Goal: Task Accomplishment & Management: Manage account settings

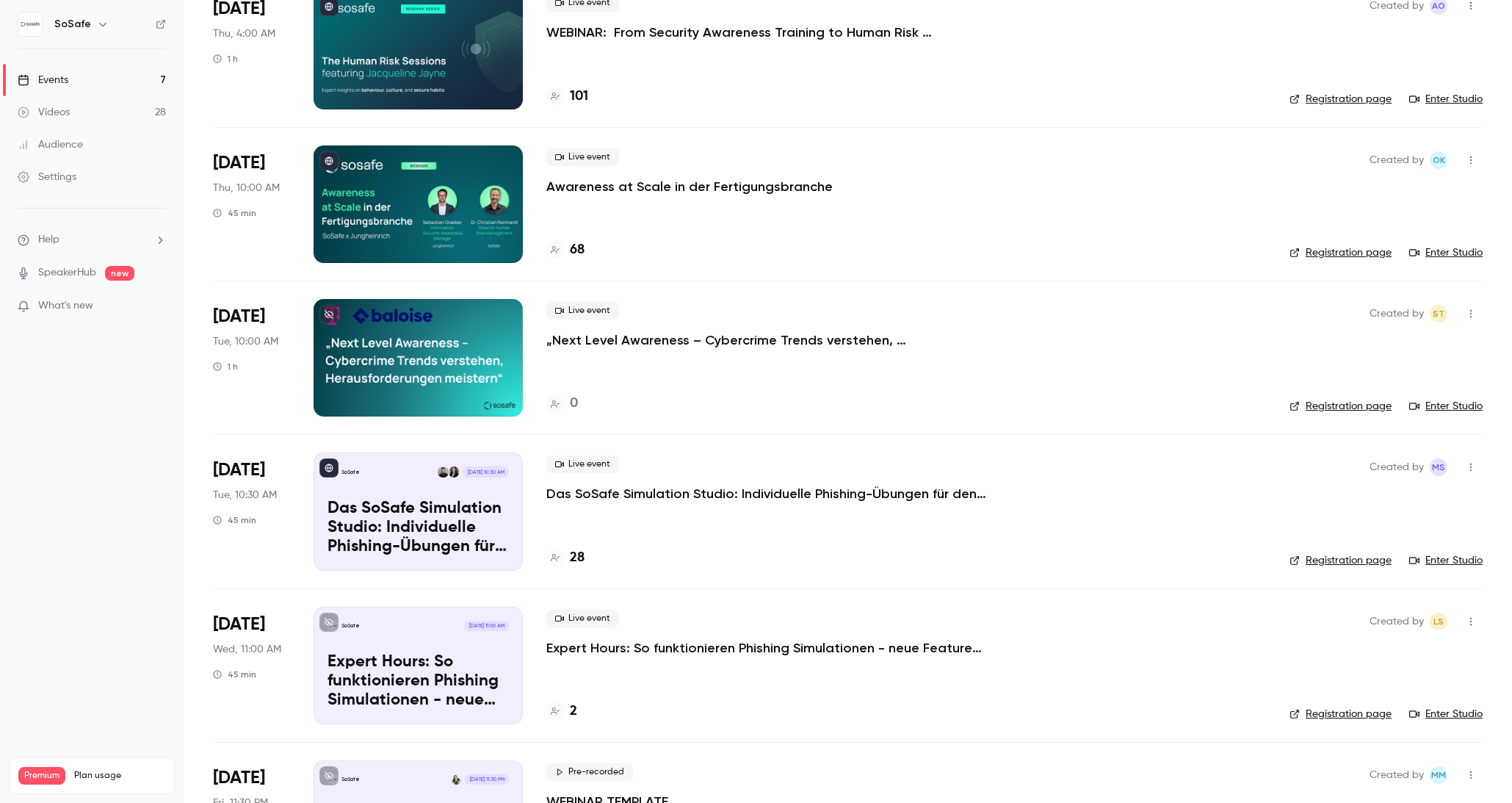
scroll to position [325, 0]
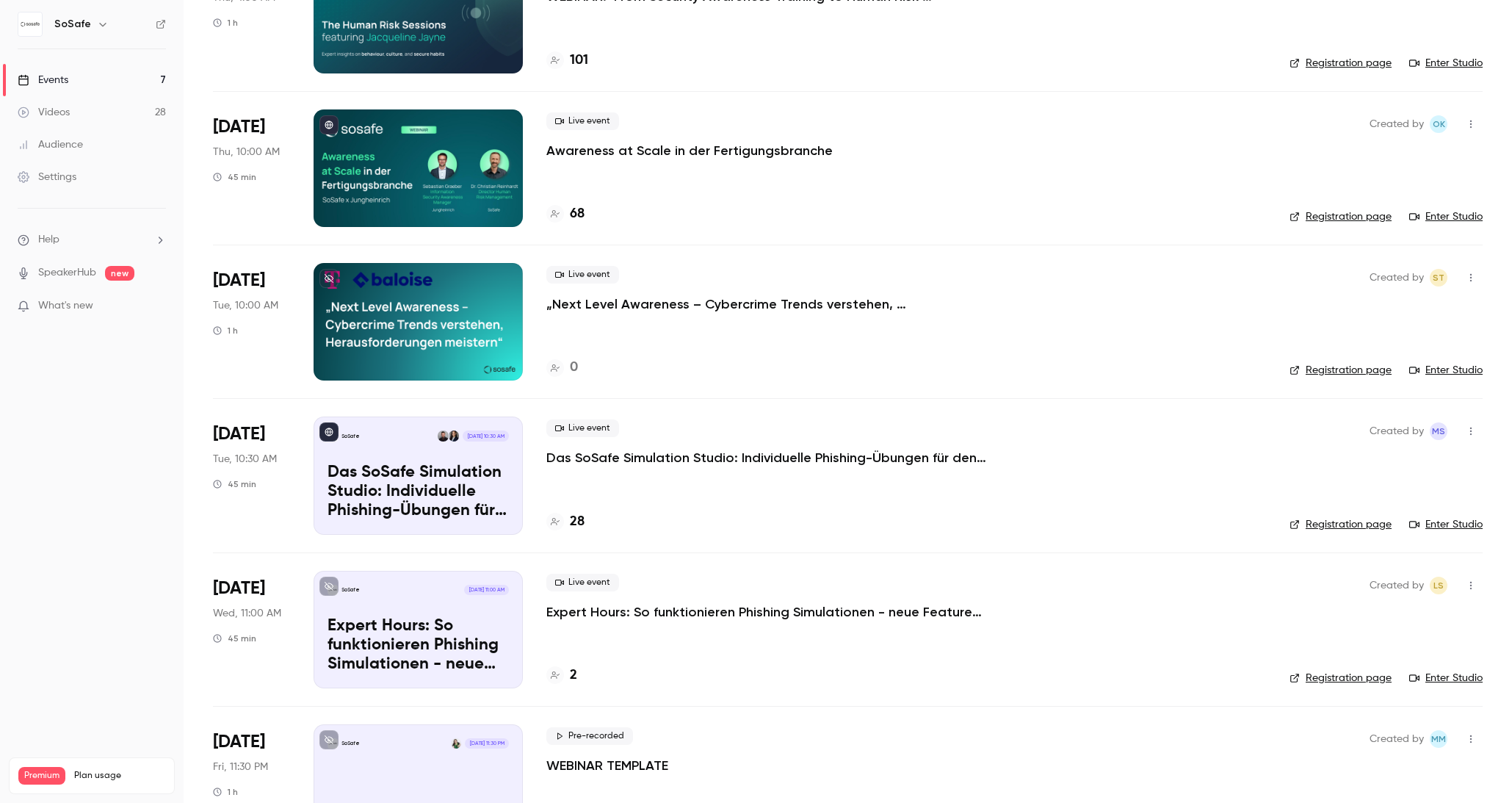
click at [697, 467] on div "Live event Das SoSafe Simulation Studio: Individuelle Phishing-Übungen für den …" at bounding box center [906, 474] width 720 height 117
click at [696, 452] on p "Das SoSafe Simulation Studio: Individuelle Phishing-Übungen für den öffentliche…" at bounding box center [766, 457] width 441 height 17
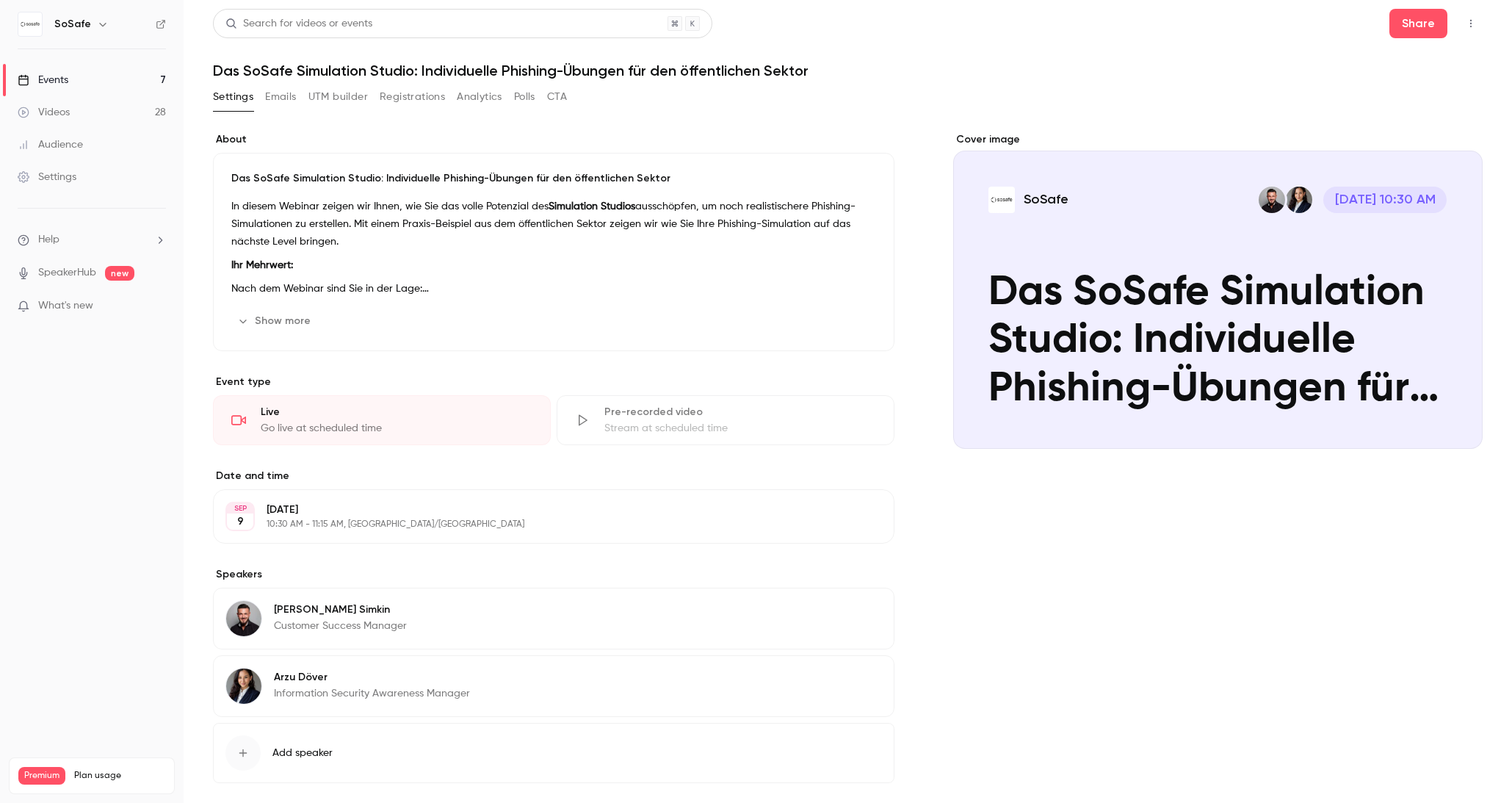
click at [383, 96] on button "Registrations" at bounding box center [412, 97] width 66 height 24
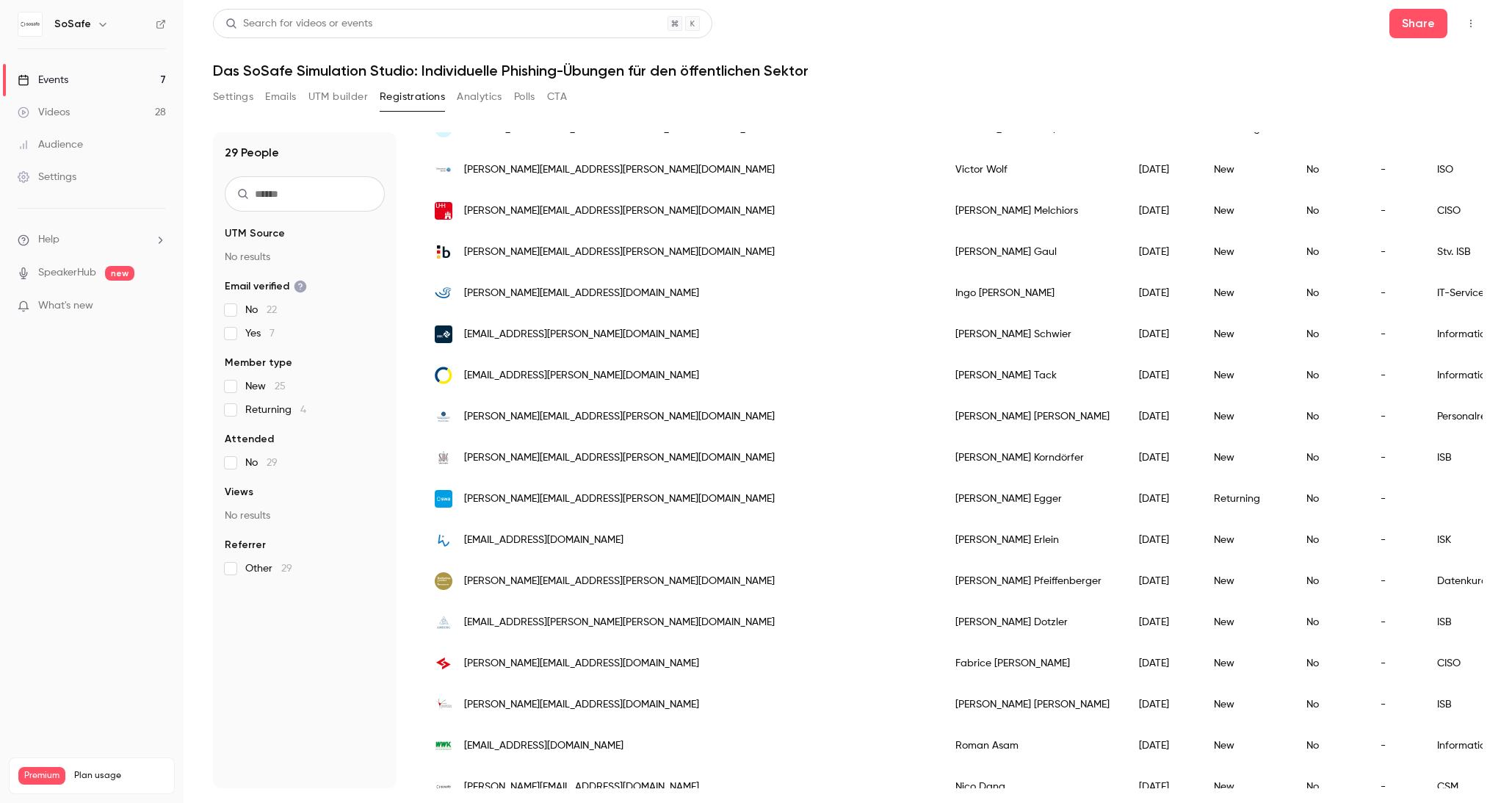
scroll to position [626, 0]
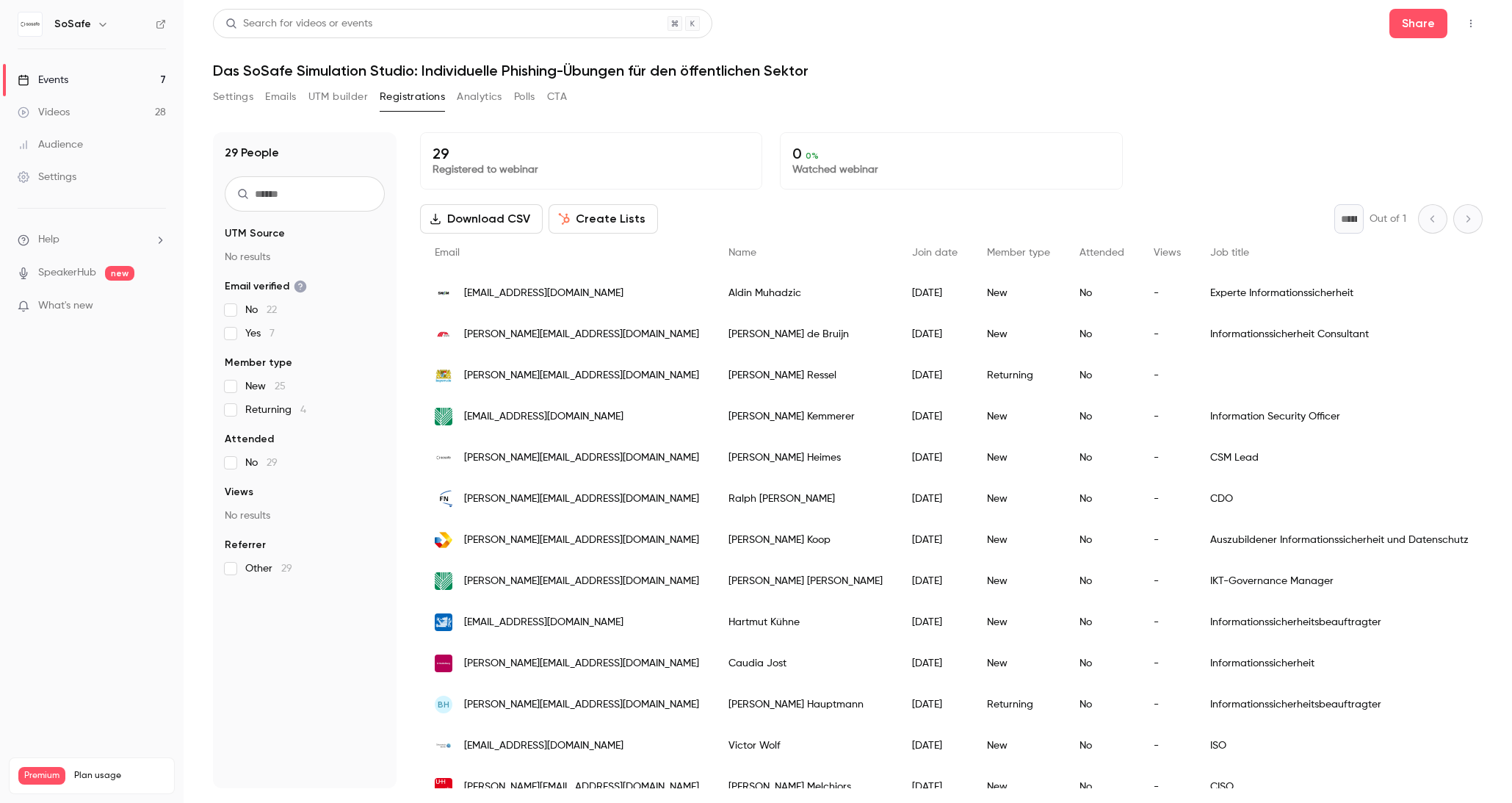
click at [277, 102] on button "Emails" at bounding box center [280, 97] width 31 height 24
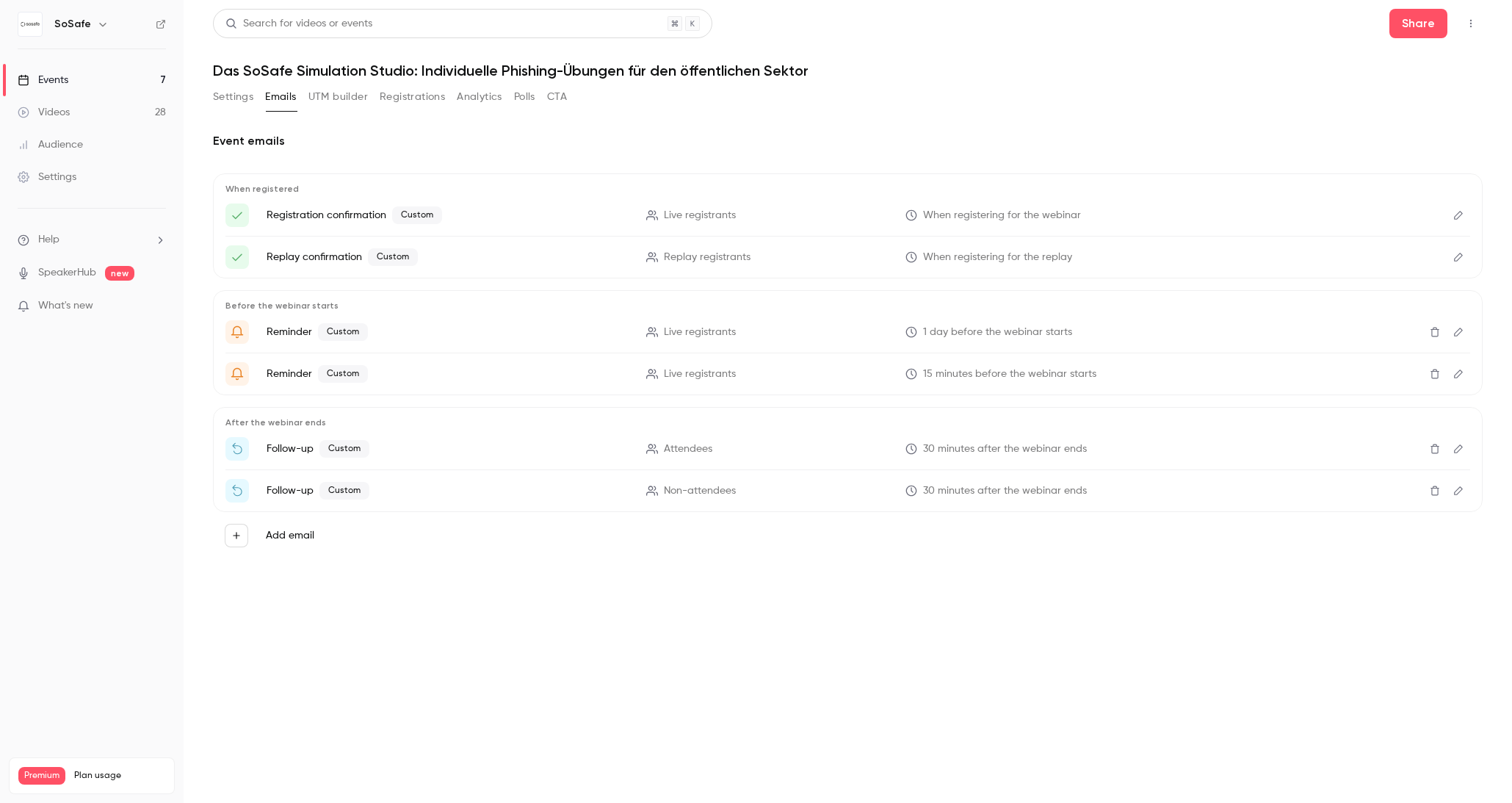
click at [237, 101] on button "Settings" at bounding box center [233, 97] width 40 height 24
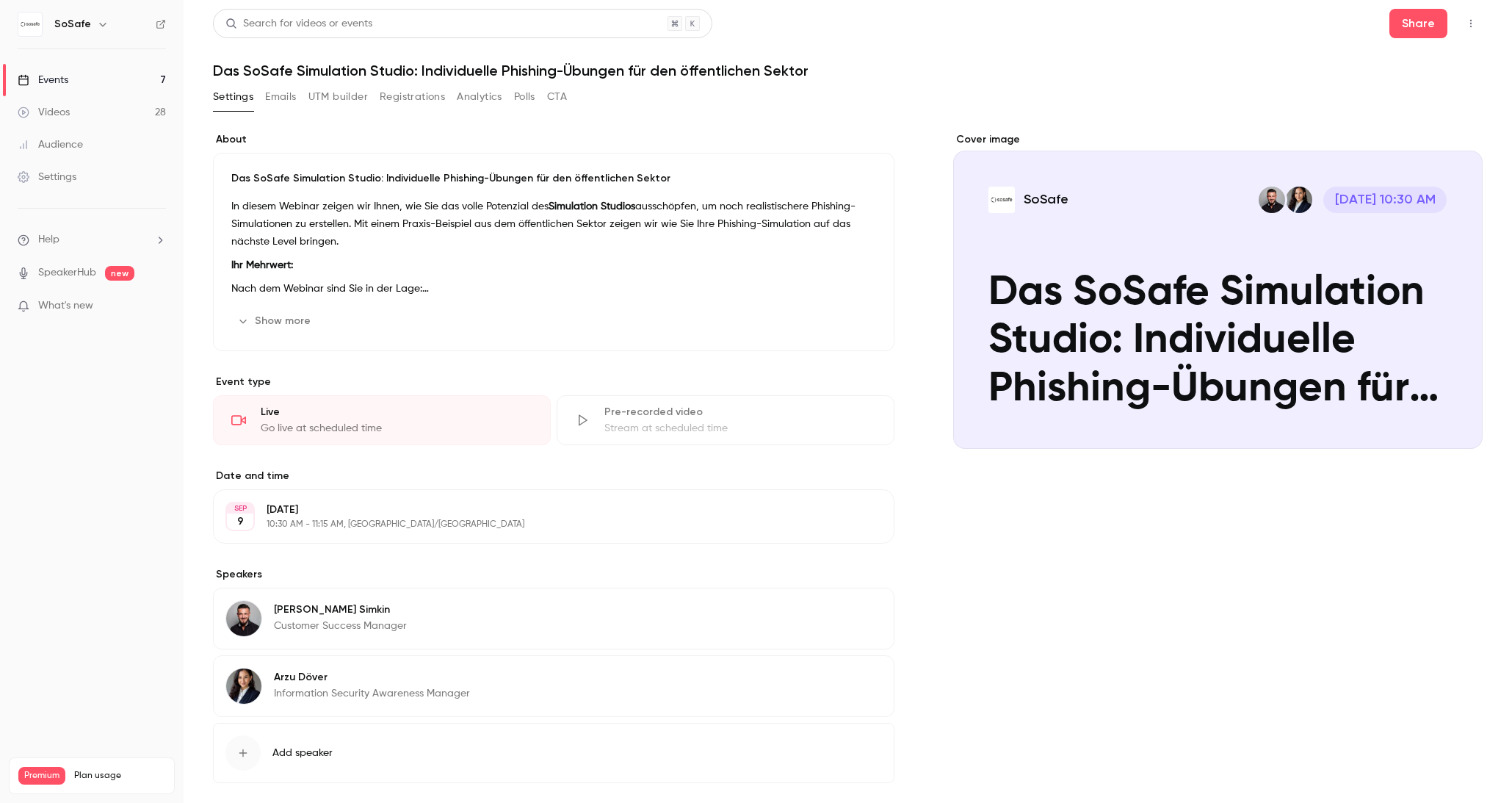
click at [482, 106] on button "Analytics" at bounding box center [480, 97] width 46 height 24
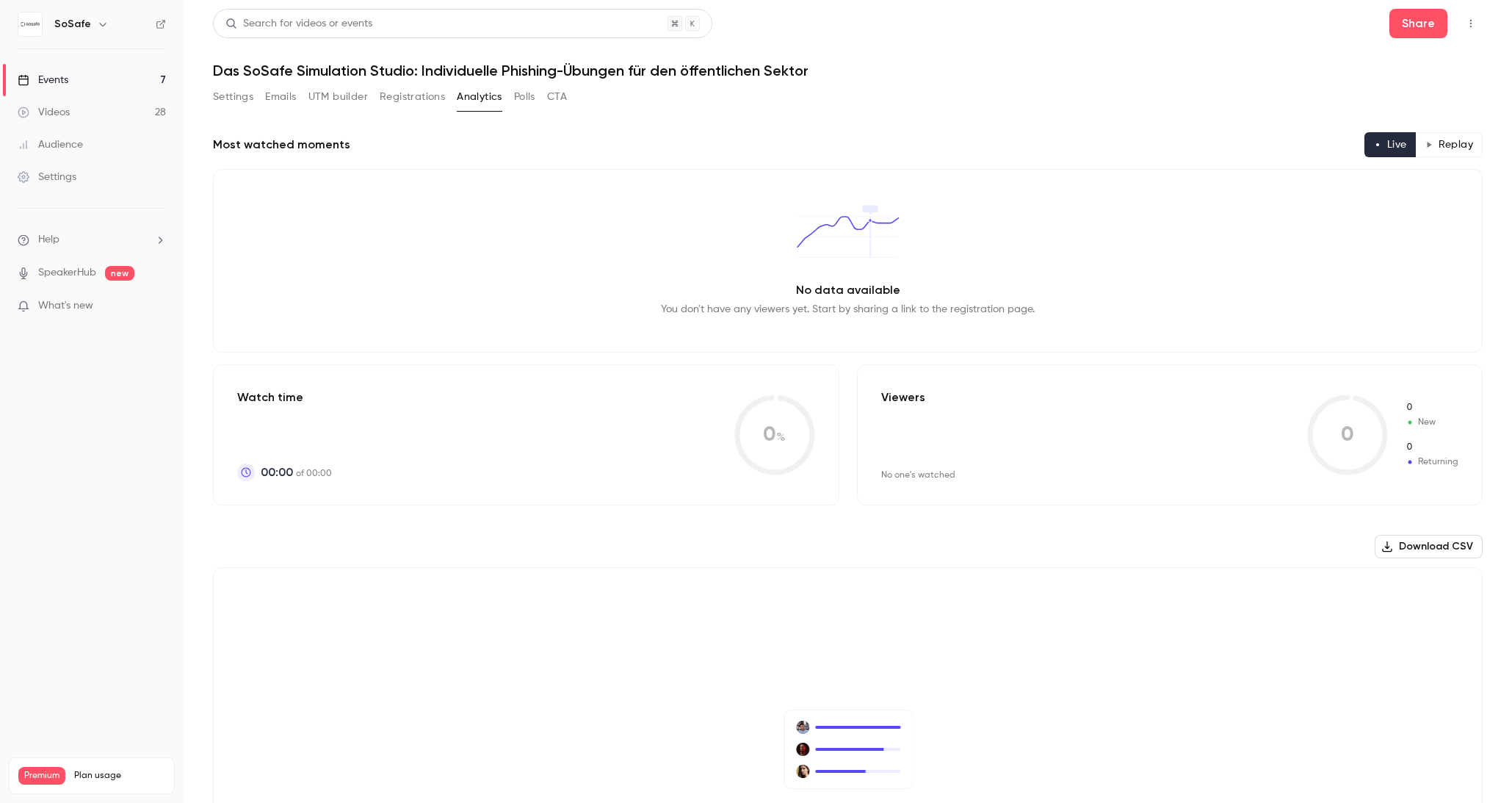
click at [386, 102] on button "Registrations" at bounding box center [412, 97] width 66 height 24
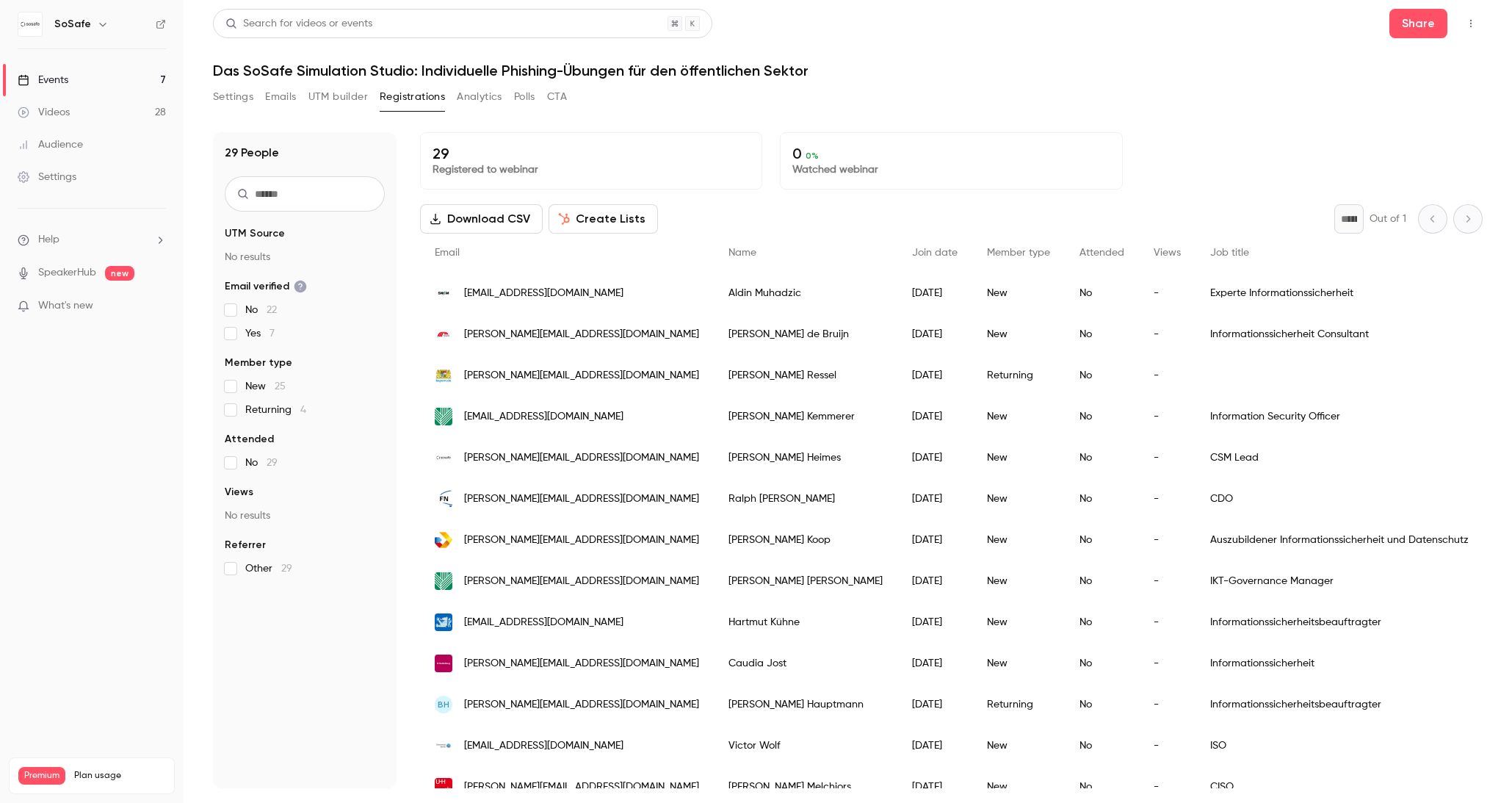
click at [458, 222] on button "Download CSV" at bounding box center [481, 219] width 123 height 29
